Goal: Information Seeking & Learning: Check status

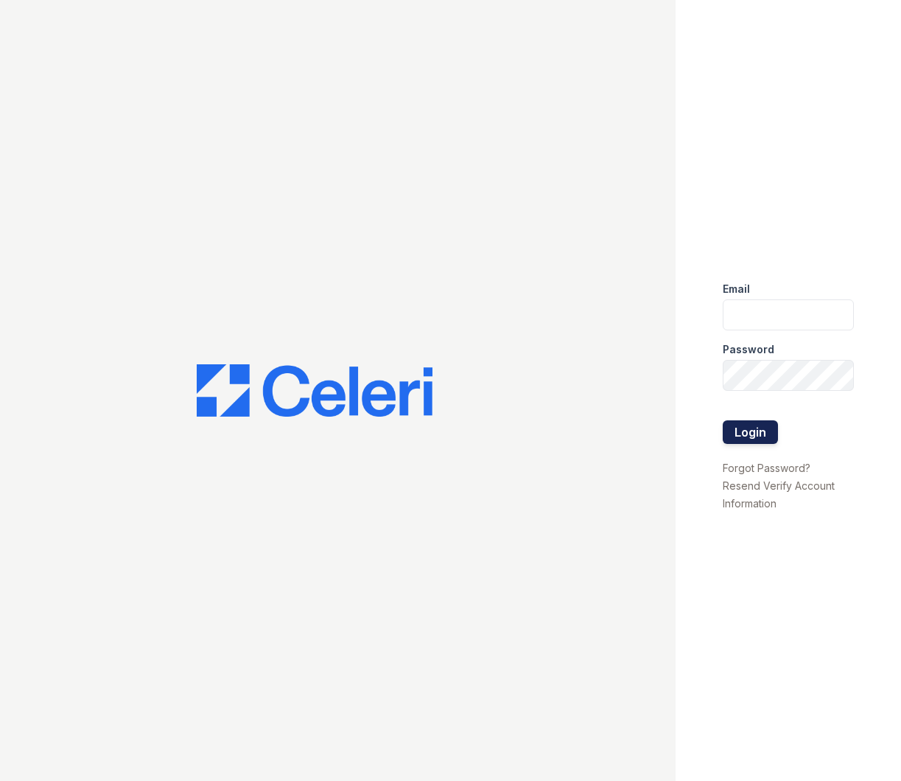
type input "apps2@av1m.com"
click at [741, 429] on button "Login" at bounding box center [750, 432] width 55 height 24
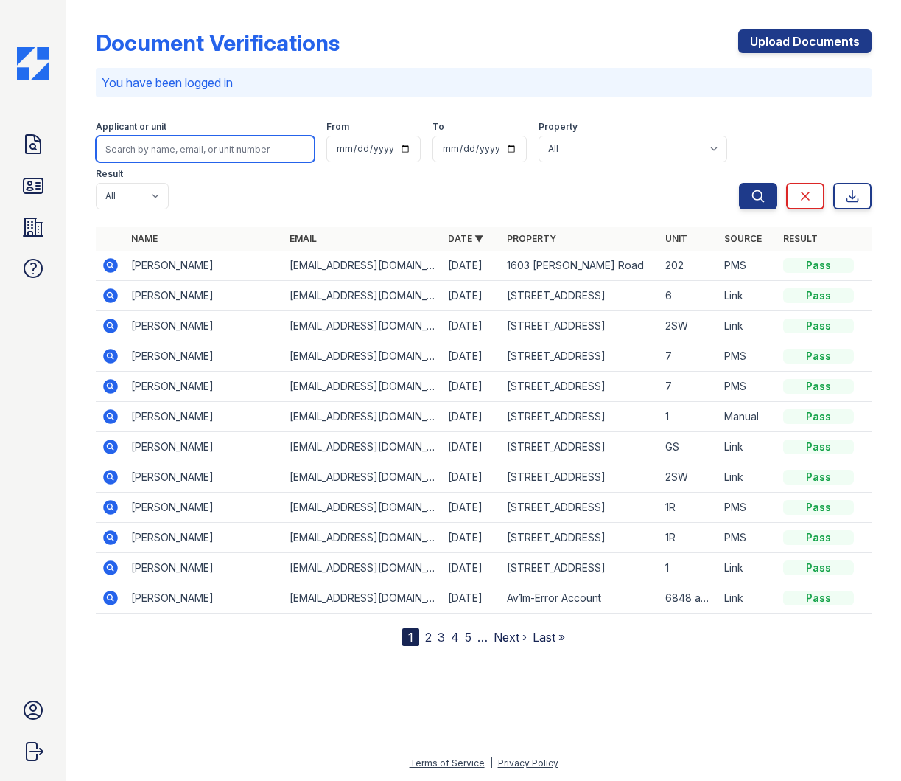
click at [186, 150] on input "search" at bounding box center [205, 149] width 219 height 27
type input "jasmine"
click at [739, 183] on button "Search" at bounding box center [758, 196] width 38 height 27
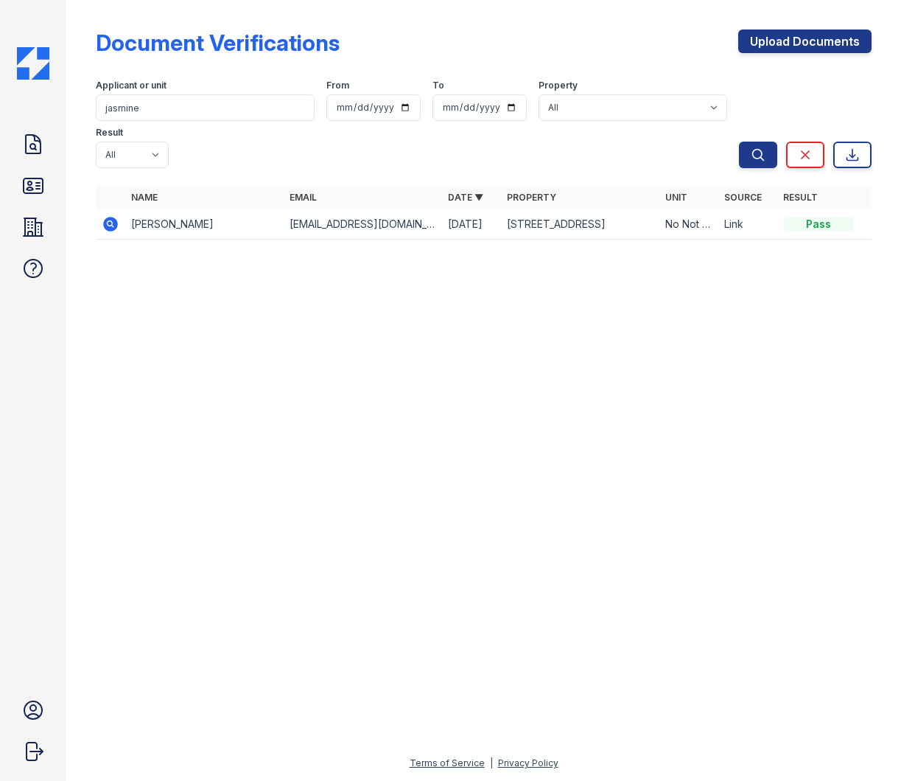
click at [109, 215] on icon at bounding box center [111, 224] width 18 height 18
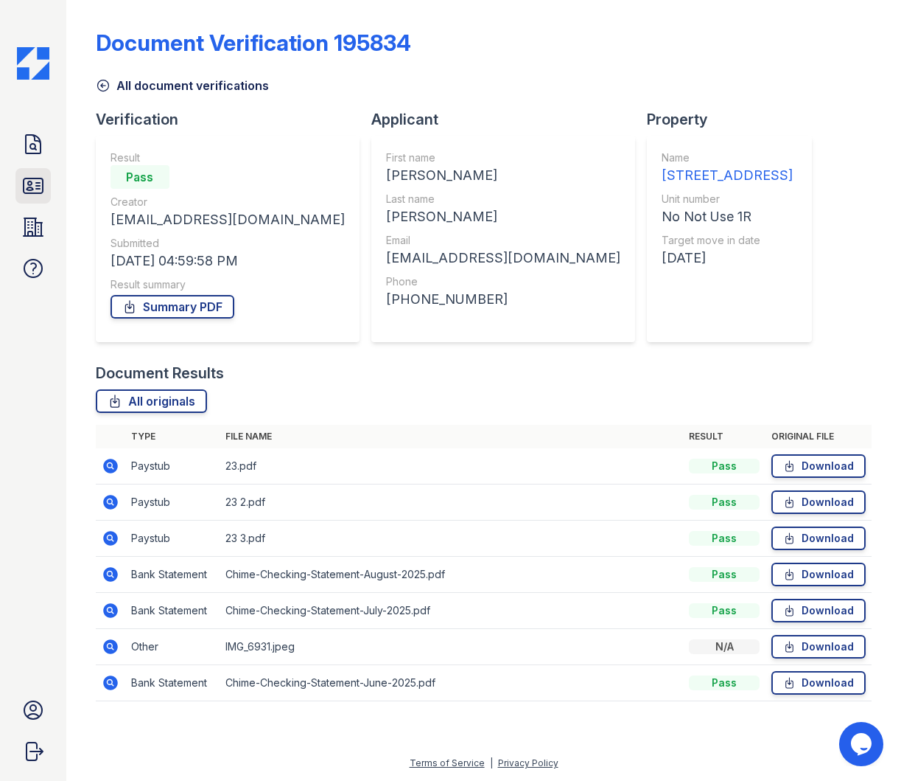
click at [39, 187] on icon at bounding box center [33, 186] width 24 height 24
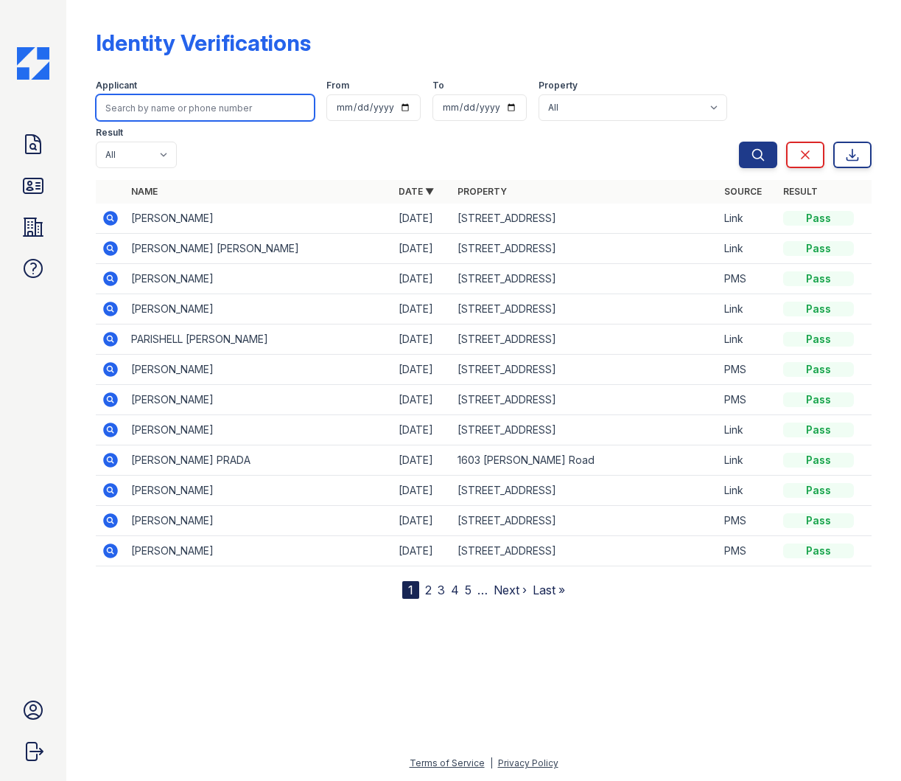
click at [157, 108] on input "search" at bounding box center [205, 107] width 219 height 27
type input "jasmine"
click at [739, 142] on button "Search" at bounding box center [758, 155] width 38 height 27
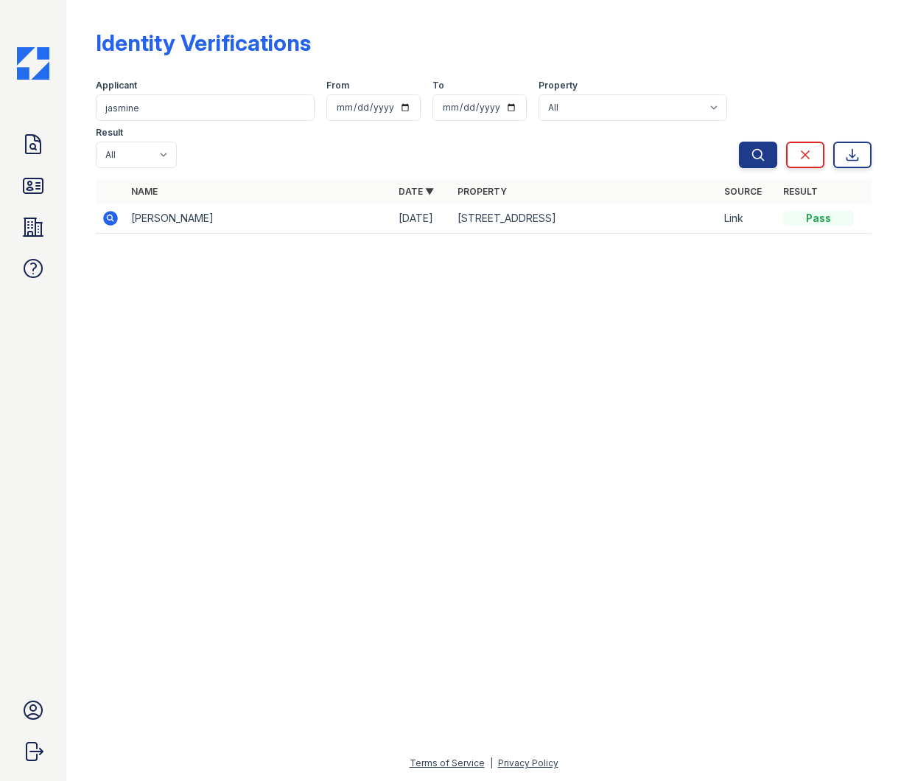
click at [206, 203] on td "JASMINED JOHNSON" at bounding box center [259, 218] width 268 height 30
click at [110, 215] on icon at bounding box center [110, 217] width 4 height 4
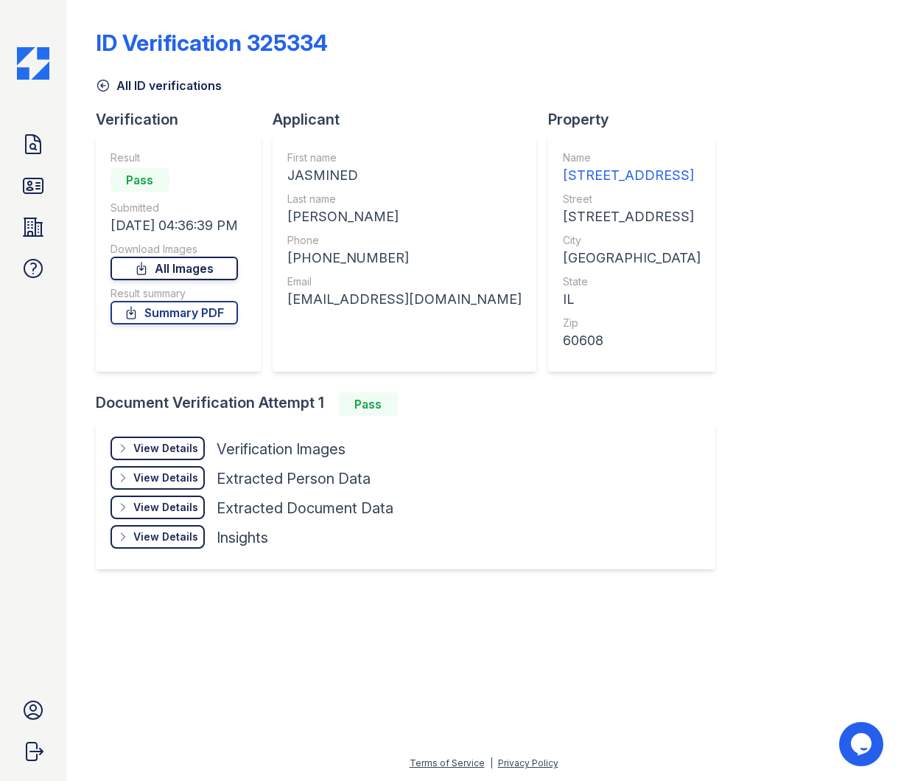
click at [197, 267] on link "All Images" at bounding box center [175, 269] width 128 height 24
click at [37, 144] on icon at bounding box center [33, 145] width 24 height 24
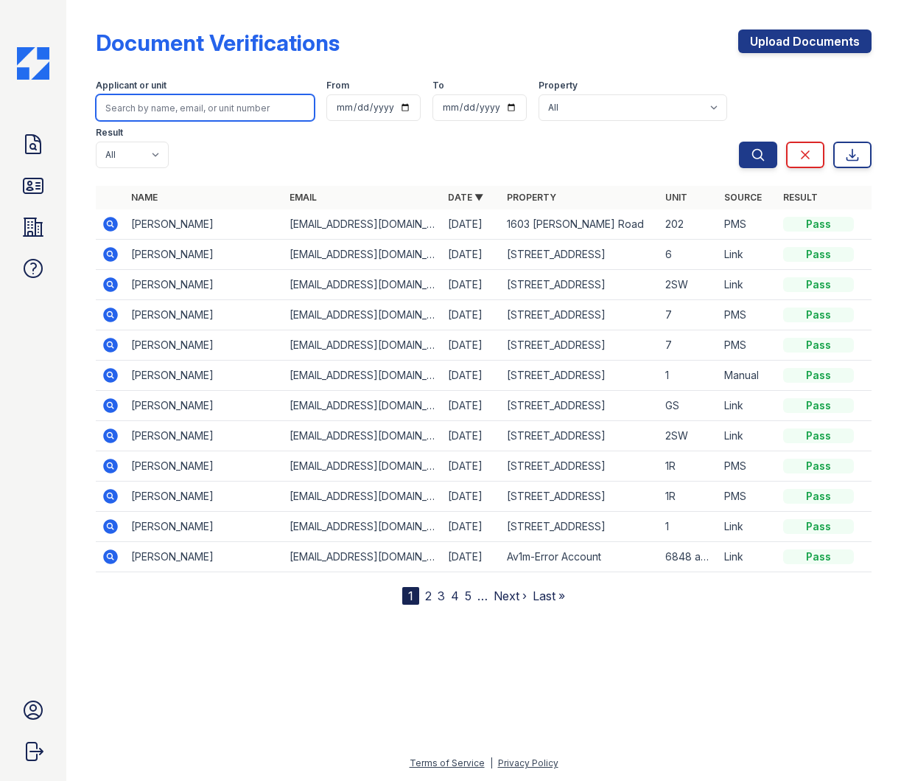
click at [168, 113] on input "search" at bounding box center [205, 107] width 219 height 27
type input "jasmine"
click at [739, 142] on button "Search" at bounding box center [758, 155] width 38 height 27
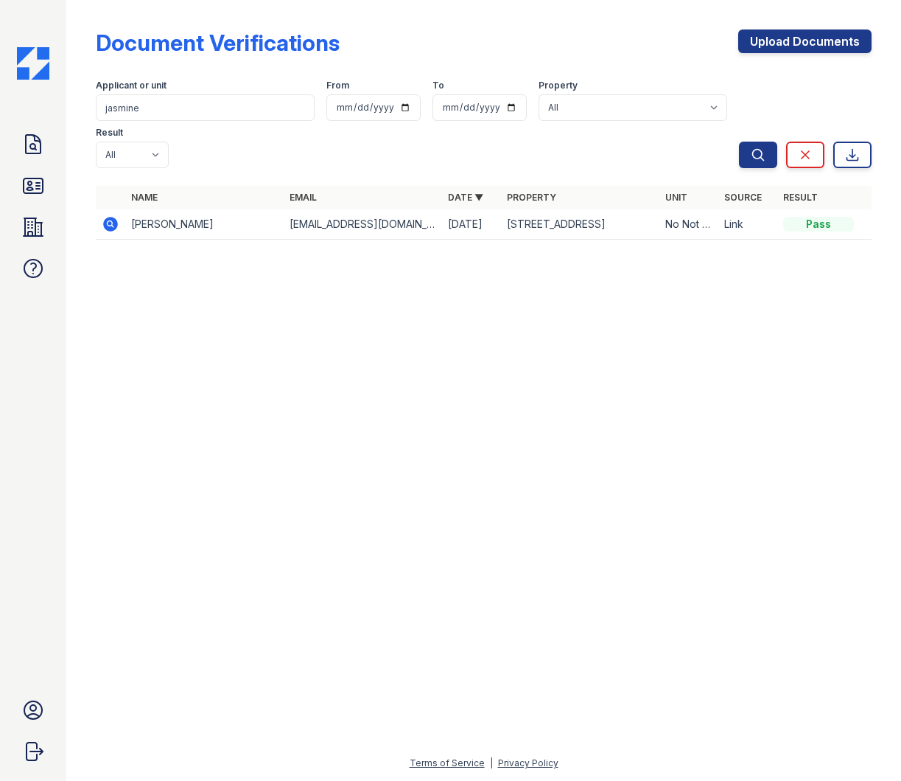
click at [114, 217] on icon at bounding box center [110, 224] width 15 height 15
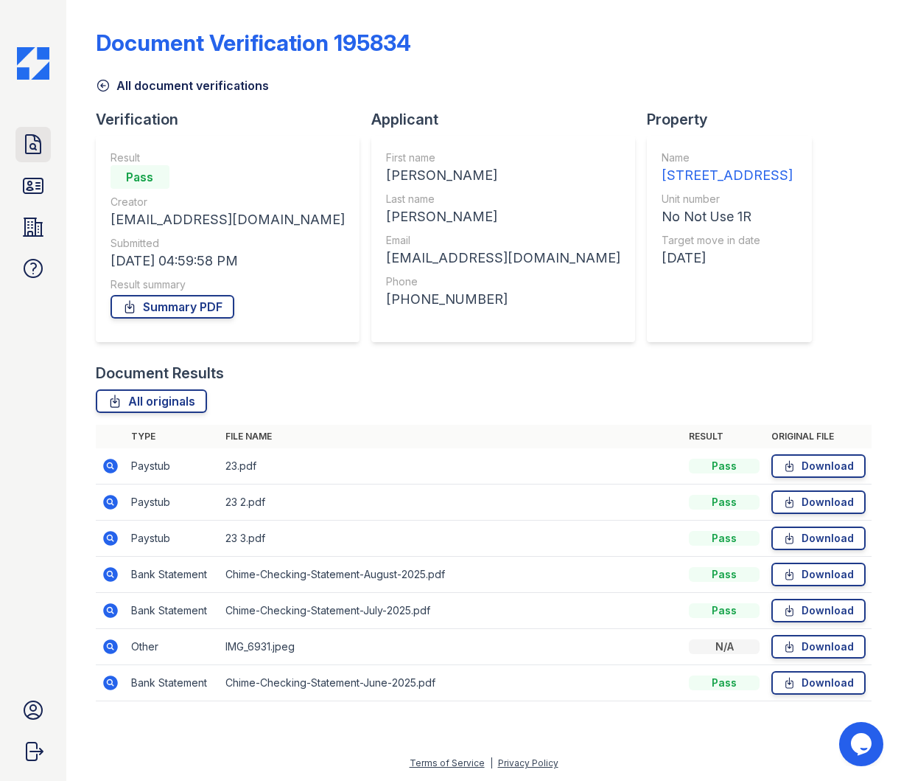
click at [35, 150] on icon at bounding box center [33, 145] width 24 height 24
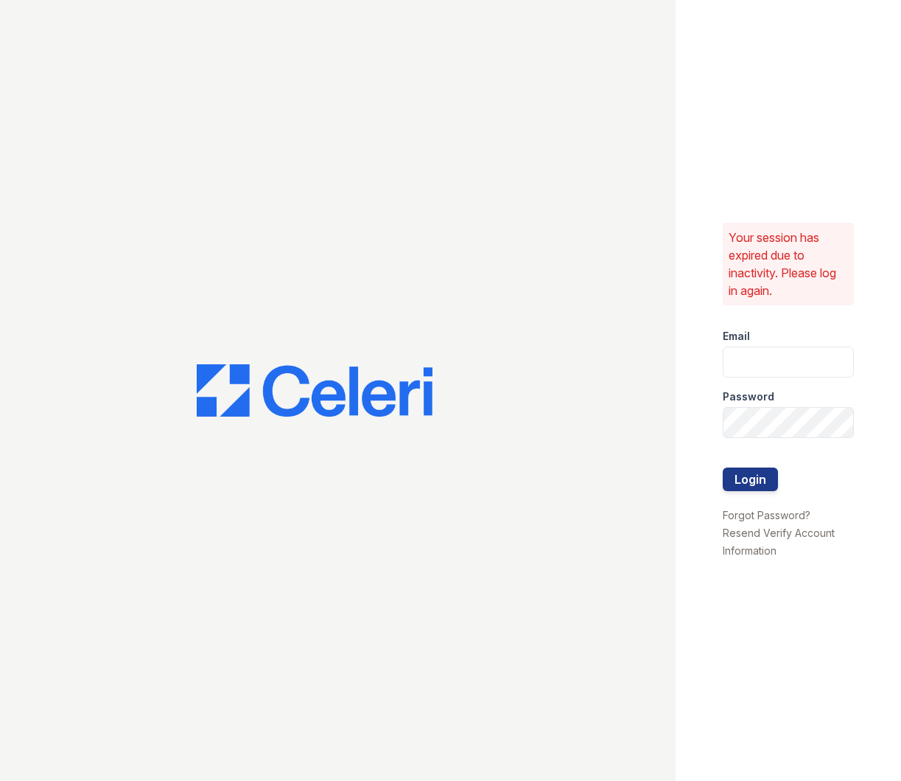
type input "[EMAIL_ADDRESS][DOMAIN_NAME]"
click at [761, 478] on button "Login" at bounding box center [750, 479] width 55 height 24
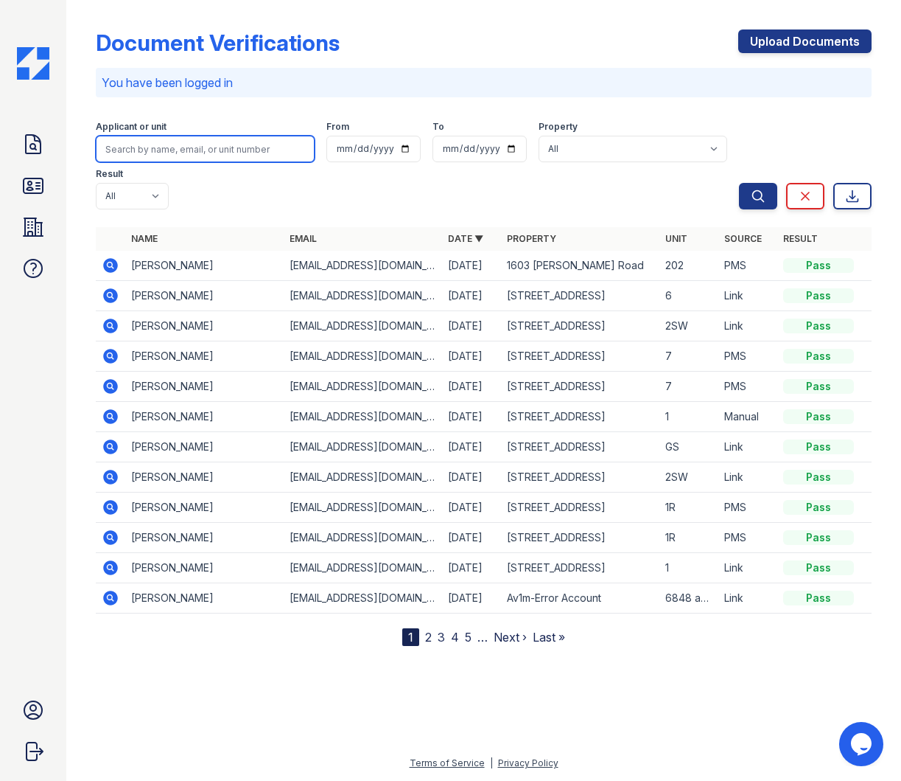
click at [167, 144] on input "search" at bounding box center [205, 149] width 219 height 27
type input "Jremay"
click at [112, 318] on icon at bounding box center [110, 325] width 15 height 15
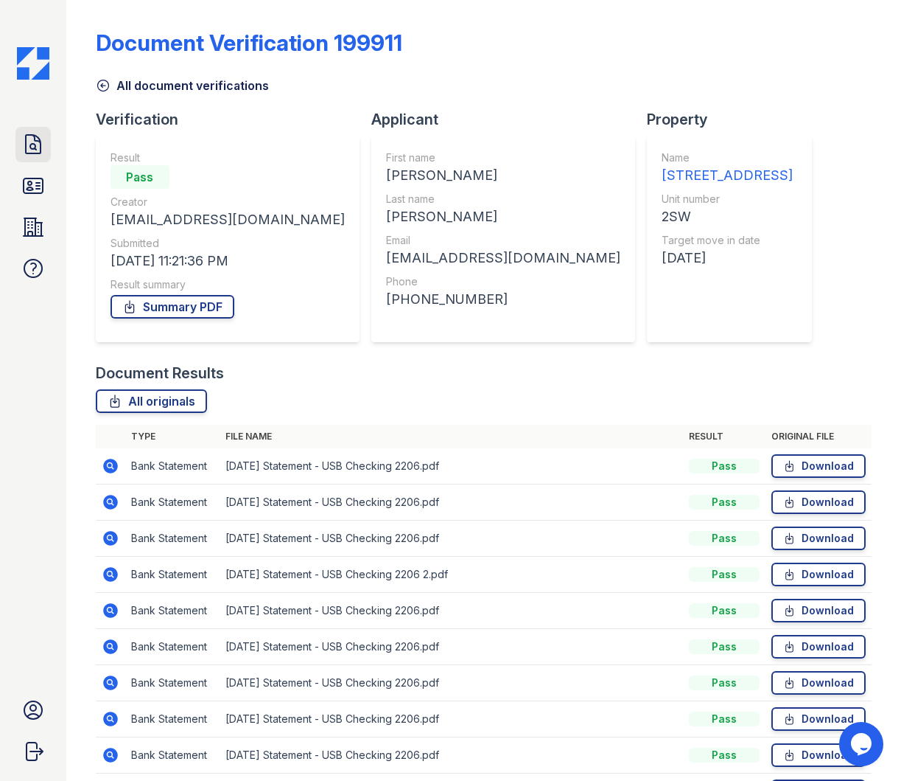
click at [32, 149] on icon at bounding box center [33, 144] width 15 height 18
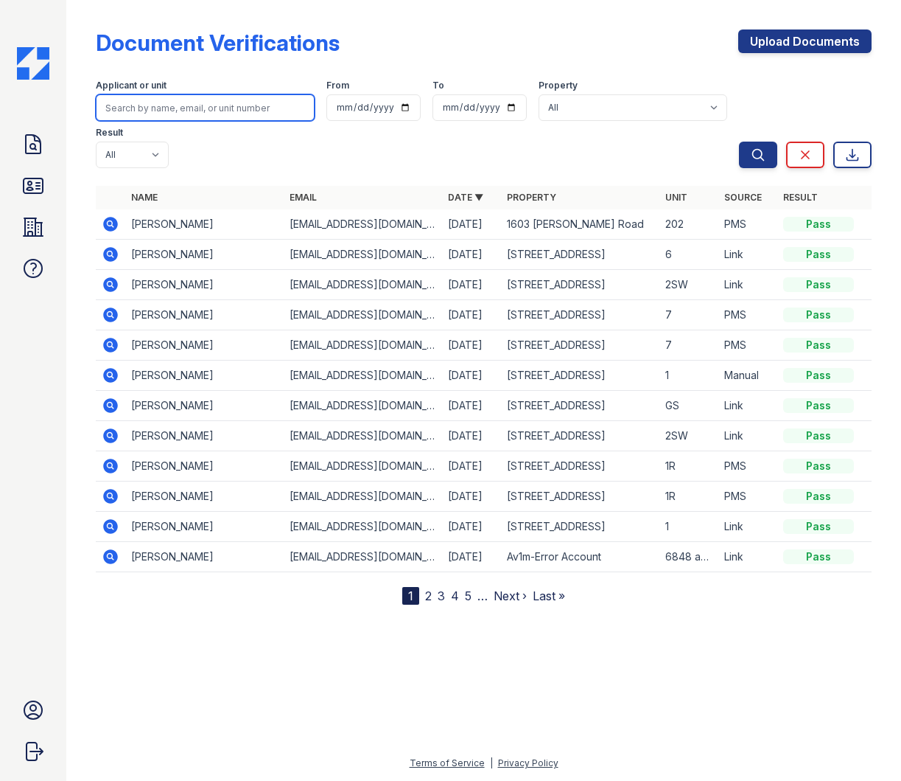
click at [157, 106] on input "search" at bounding box center [205, 107] width 219 height 27
type input "Jeremy"
click at [739, 142] on button "Search" at bounding box center [758, 155] width 38 height 27
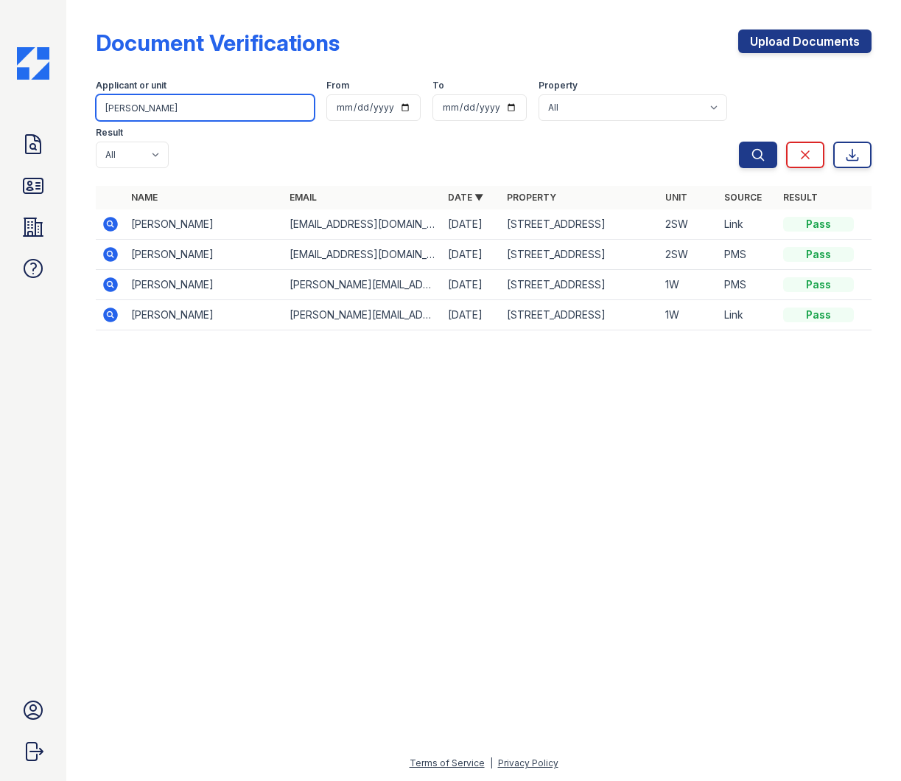
drag, startPoint x: 186, startPoint y: 111, endPoint x: 92, endPoint y: 108, distance: 94.4
click at [92, 108] on div "Document Verifications Upload Documents Filter Applicant or unit Jeremy From To…" at bounding box center [484, 184] width 788 height 369
type input "Ivy"
click at [739, 142] on button "Search" at bounding box center [758, 155] width 38 height 27
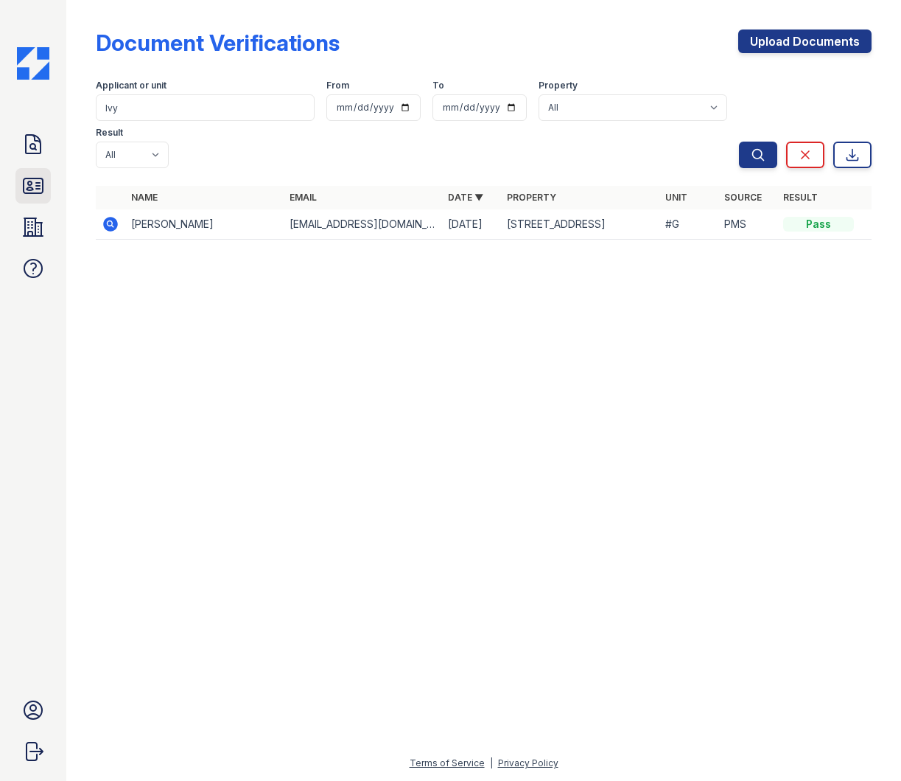
click at [38, 190] on icon at bounding box center [33, 186] width 24 height 24
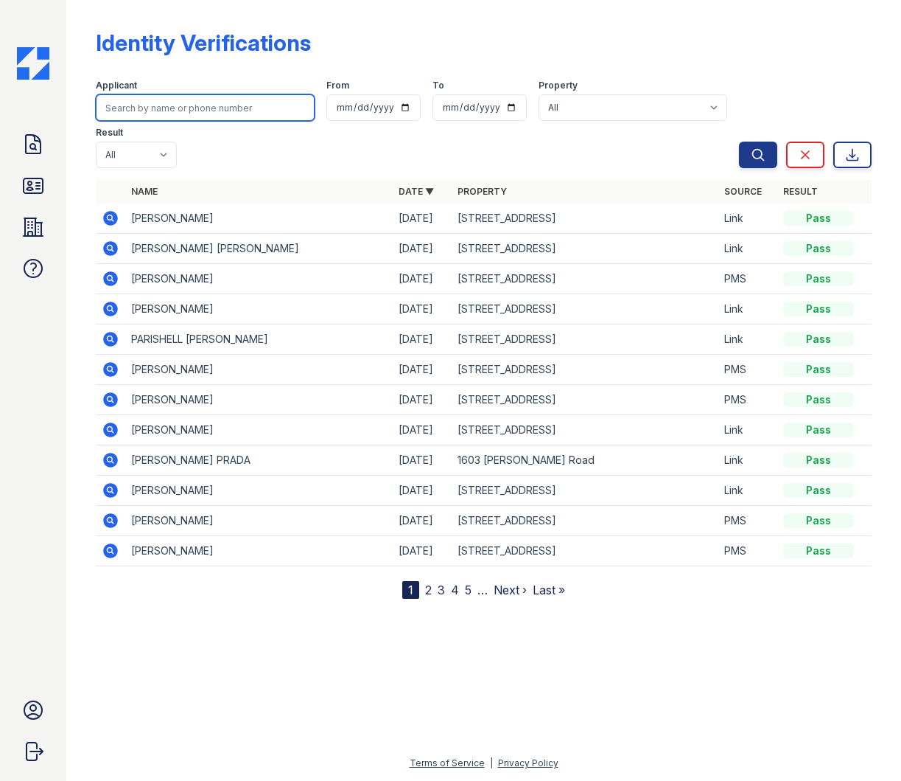
click at [181, 111] on input "search" at bounding box center [205, 107] width 219 height 27
type input "Jeremy"
click at [739, 142] on button "Search" at bounding box center [758, 155] width 38 height 27
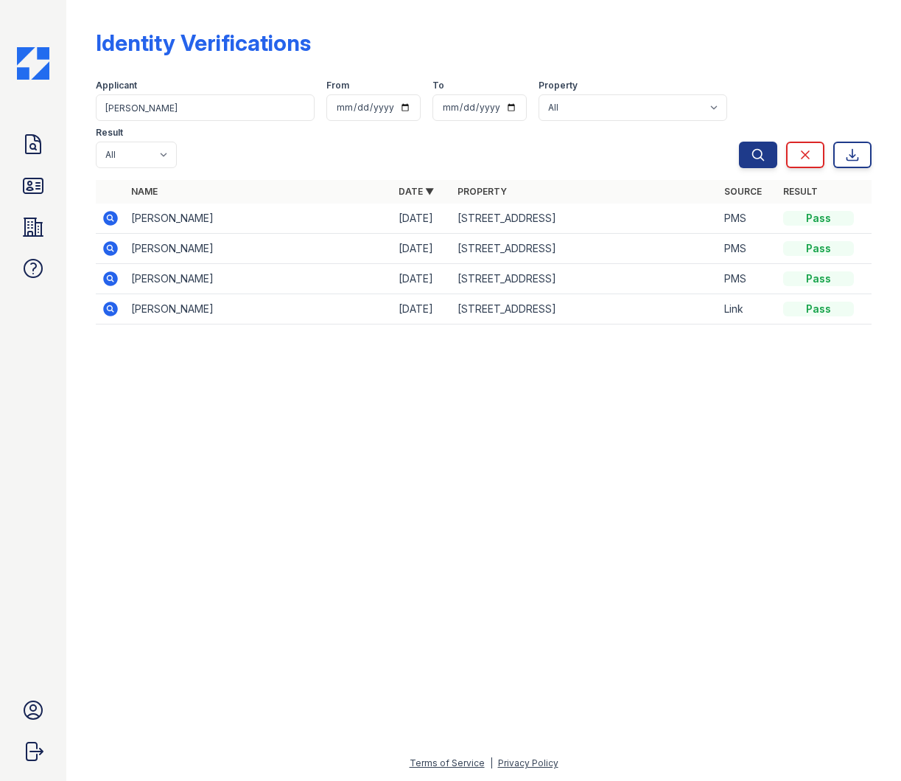
click at [113, 241] on icon at bounding box center [110, 248] width 15 height 15
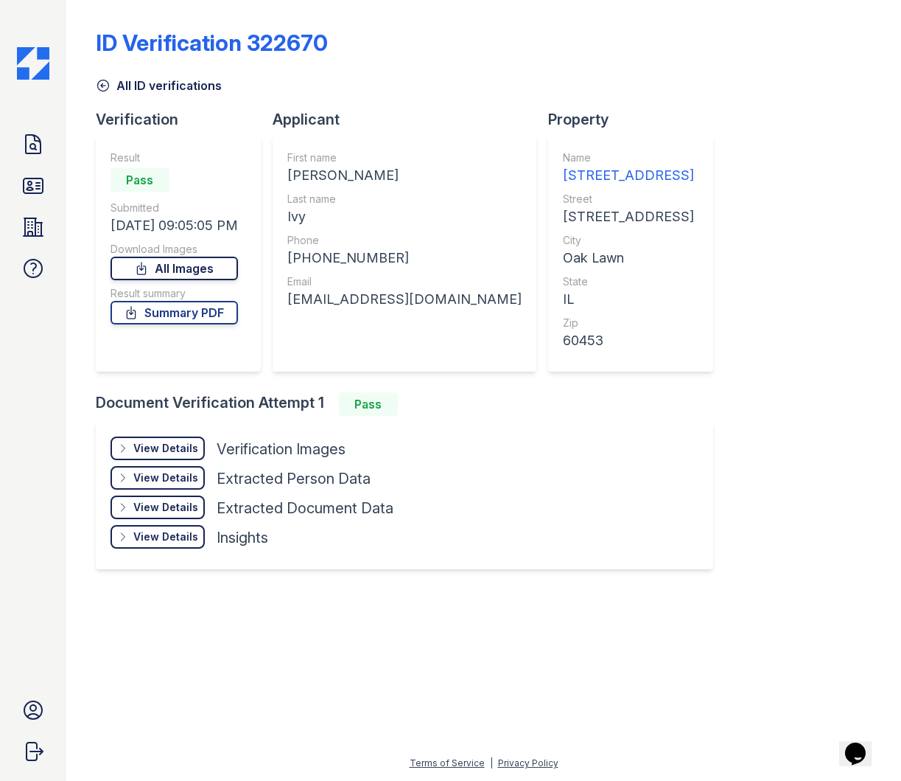
click at [158, 268] on link "All Images" at bounding box center [175, 269] width 128 height 24
click at [203, 273] on link "All Images" at bounding box center [175, 269] width 128 height 24
click at [162, 316] on link "Summary PDF" at bounding box center [175, 313] width 128 height 24
click at [38, 142] on icon at bounding box center [33, 145] width 24 height 24
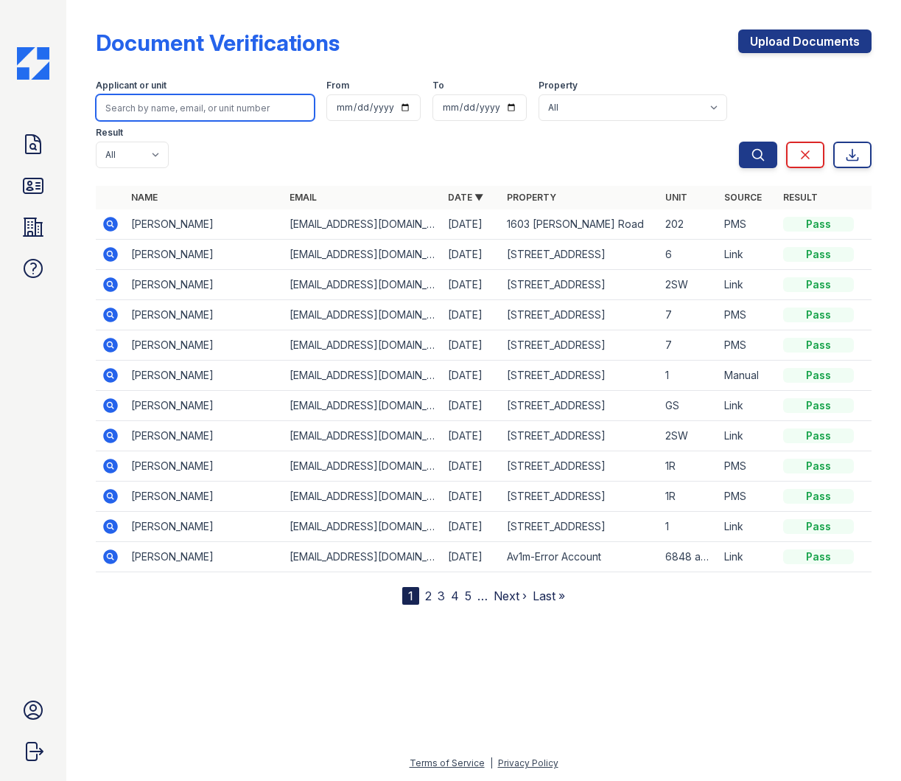
click at [184, 113] on input "search" at bounding box center [205, 107] width 219 height 27
type input "melody"
click at [739, 142] on button "Search" at bounding box center [758, 155] width 38 height 27
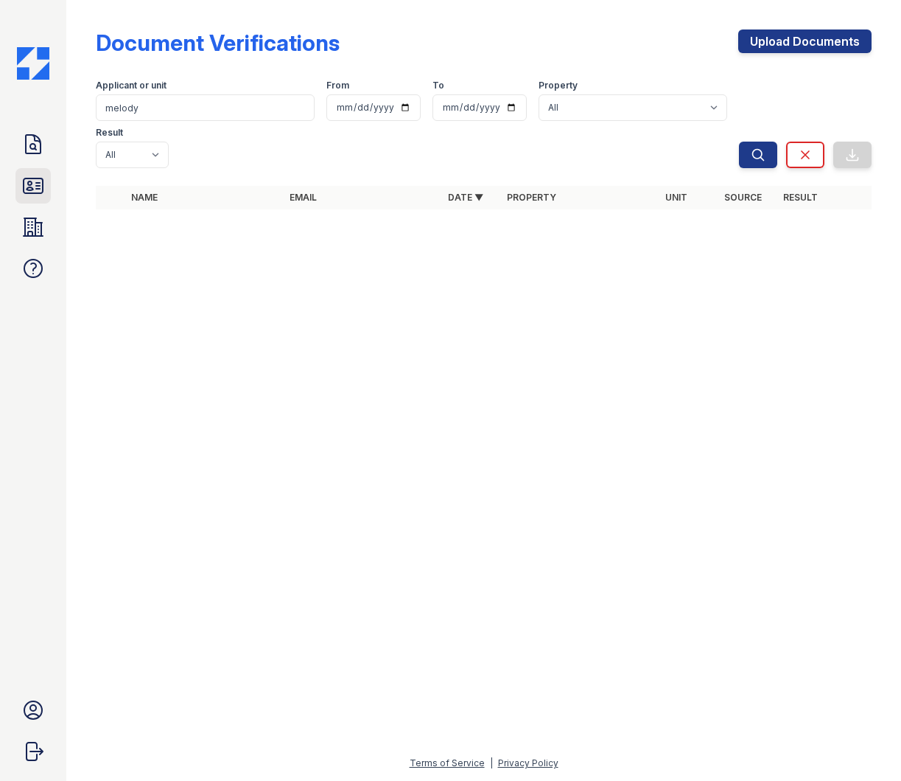
drag, startPoint x: 29, startPoint y: 184, endPoint x: 40, endPoint y: 182, distance: 10.4
click at [29, 184] on icon at bounding box center [33, 186] width 24 height 24
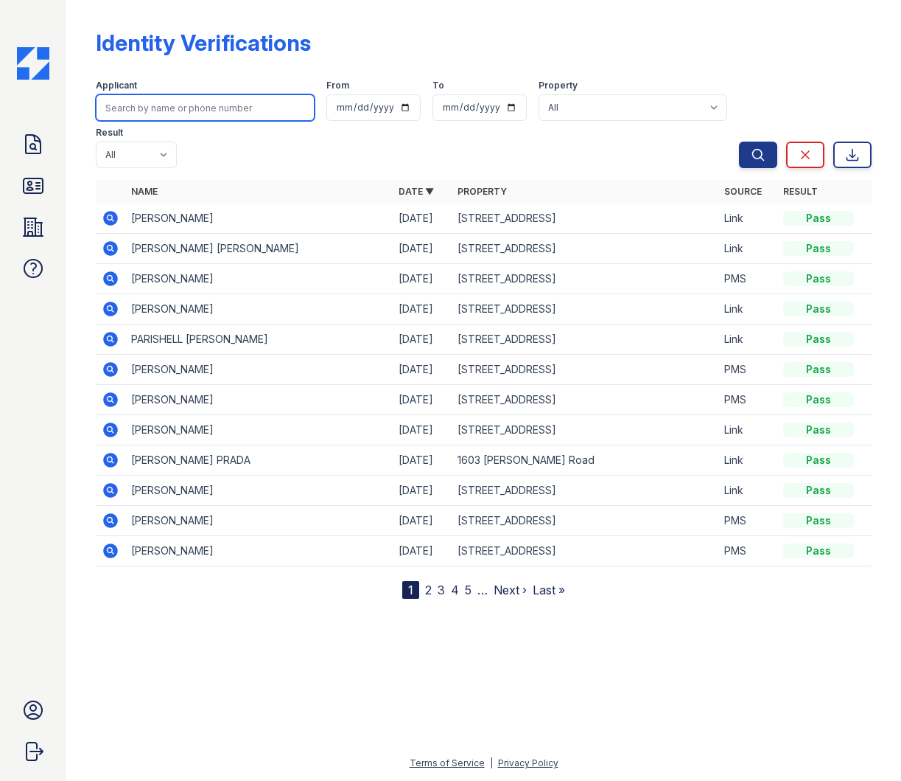
click at [175, 102] on input "search" at bounding box center [205, 107] width 219 height 27
type input "Melody"
click at [739, 142] on button "Search" at bounding box center [758, 155] width 38 height 27
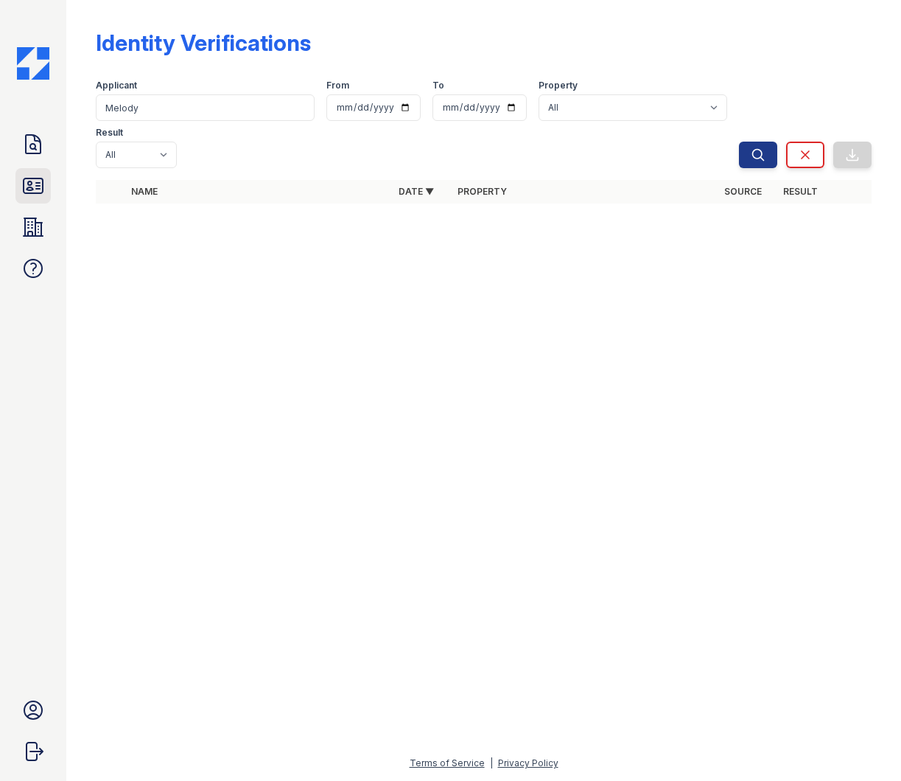
click at [32, 198] on link "ID Verifications" at bounding box center [32, 185] width 35 height 35
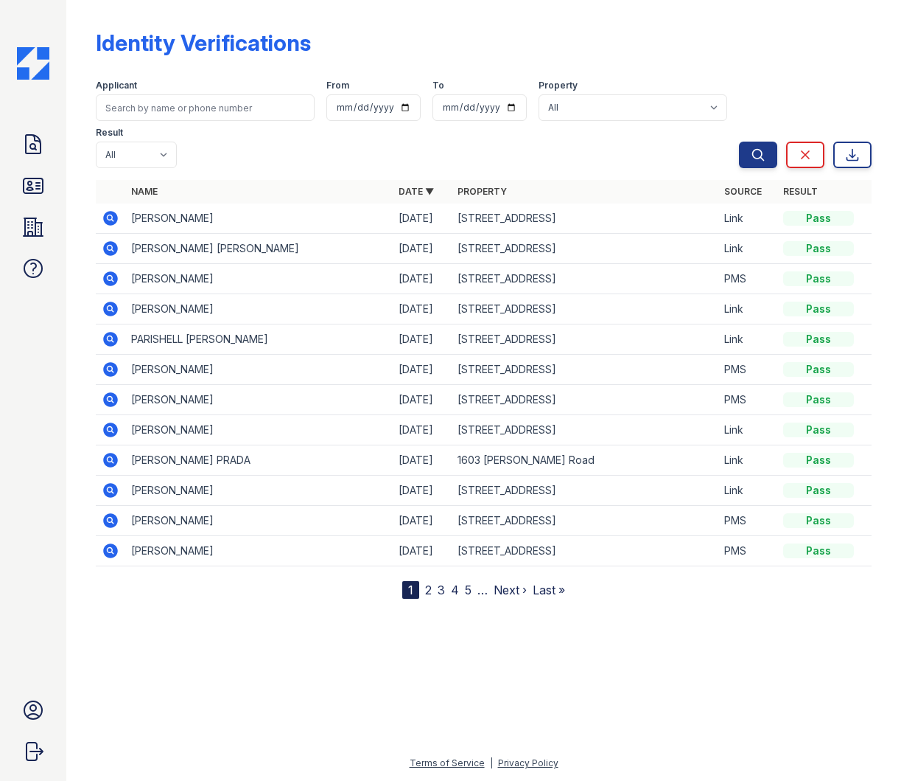
click at [108, 209] on icon at bounding box center [111, 218] width 18 height 18
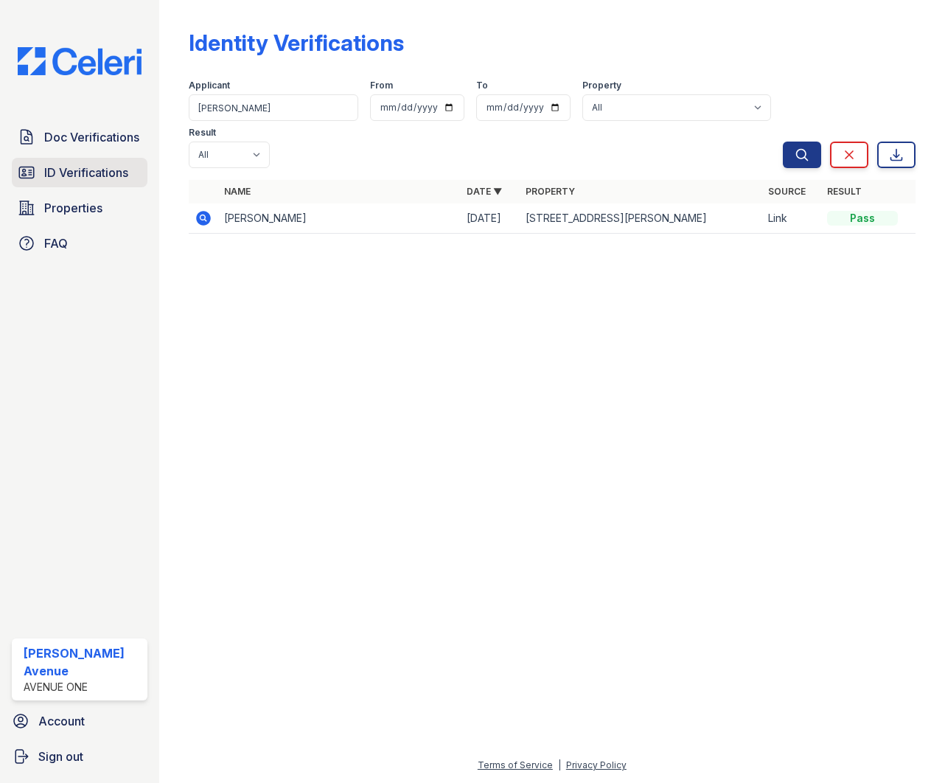
click at [78, 174] on span "ID Verifications" at bounding box center [86, 173] width 84 height 18
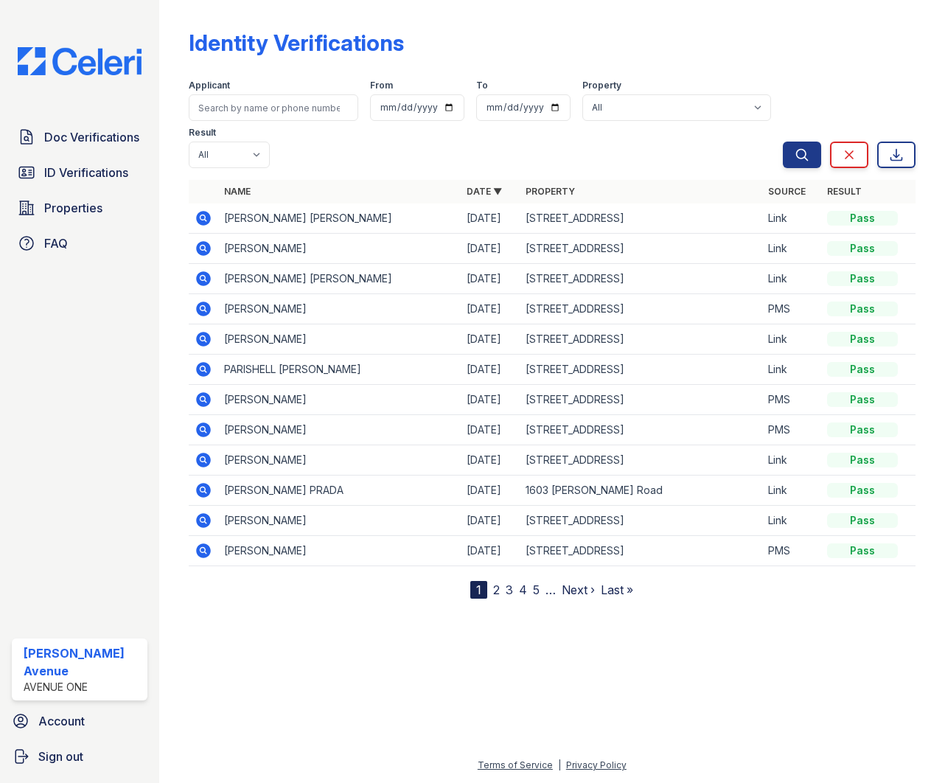
click at [208, 216] on icon at bounding box center [203, 218] width 15 height 15
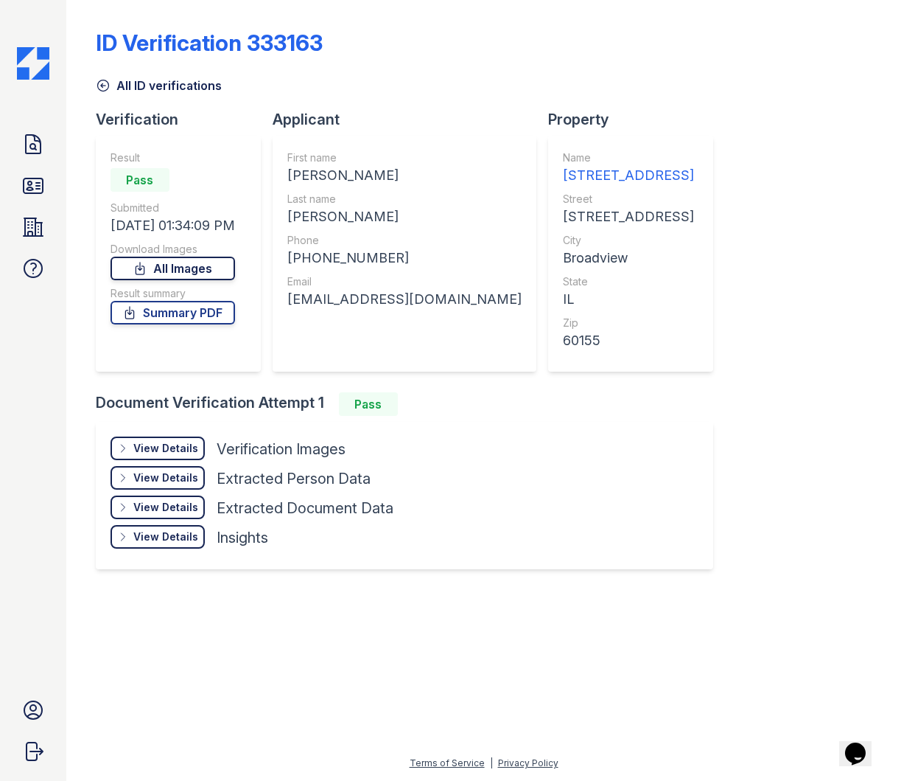
click at [178, 272] on link "All Images" at bounding box center [173, 269] width 125 height 24
click at [195, 317] on link "Summary PDF" at bounding box center [173, 313] width 125 height 24
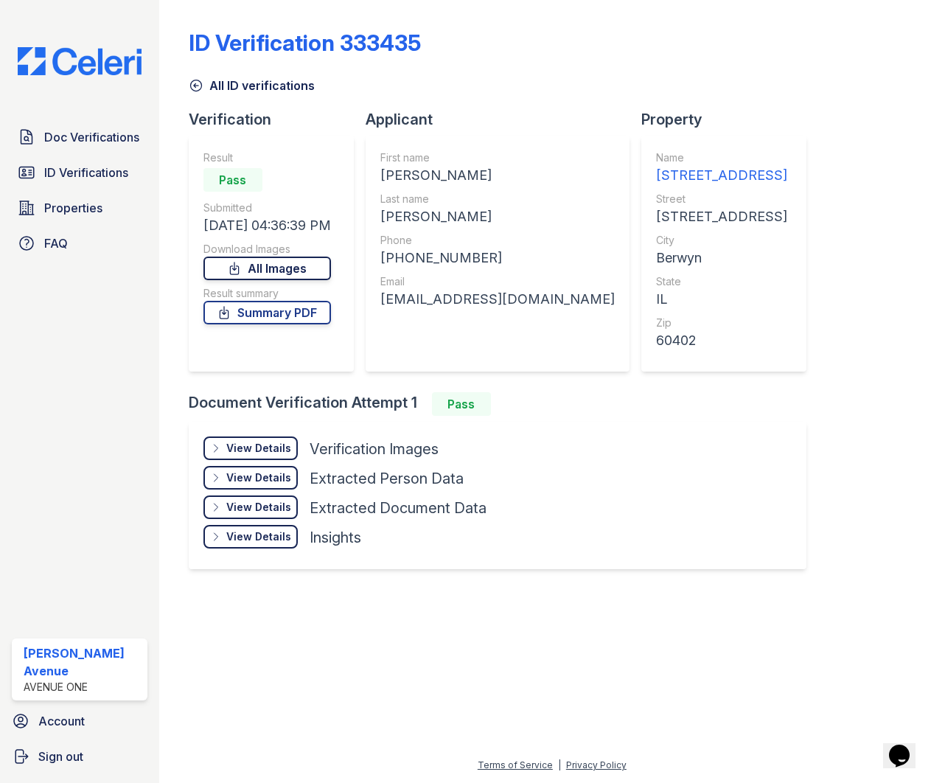
click at [296, 270] on link "All Images" at bounding box center [267, 269] width 128 height 24
click at [296, 269] on link "All Images" at bounding box center [267, 269] width 128 height 24
click at [240, 311] on link "Summary PDF" at bounding box center [267, 313] width 128 height 24
click at [76, 142] on span "Doc Verifications" at bounding box center [91, 137] width 95 height 18
